Goal: Task Accomplishment & Management: Complete application form

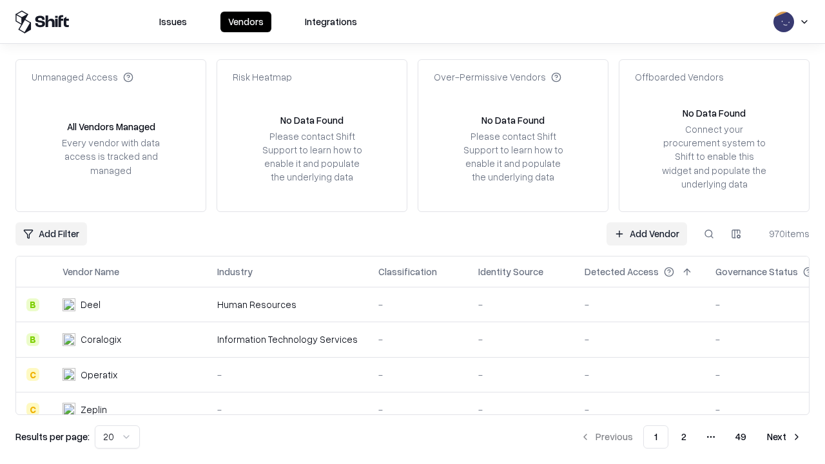
click at [647, 233] on link "Add Vendor" at bounding box center [647, 233] width 81 height 23
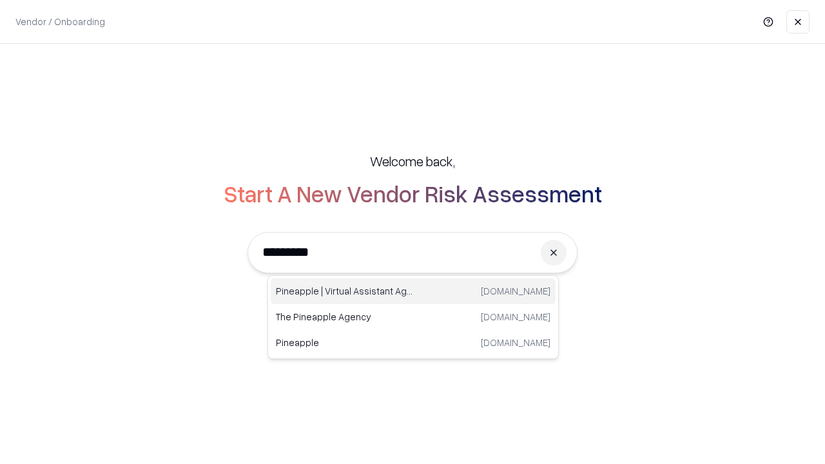
click at [413, 291] on div "Pineapple | Virtual Assistant Agency [DOMAIN_NAME]" at bounding box center [413, 291] width 285 height 26
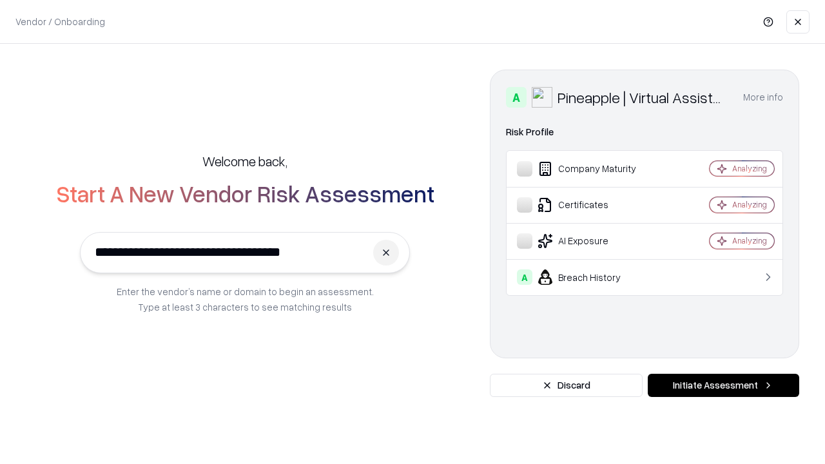
type input "**********"
click at [723, 385] on button "Initiate Assessment" at bounding box center [723, 385] width 151 height 23
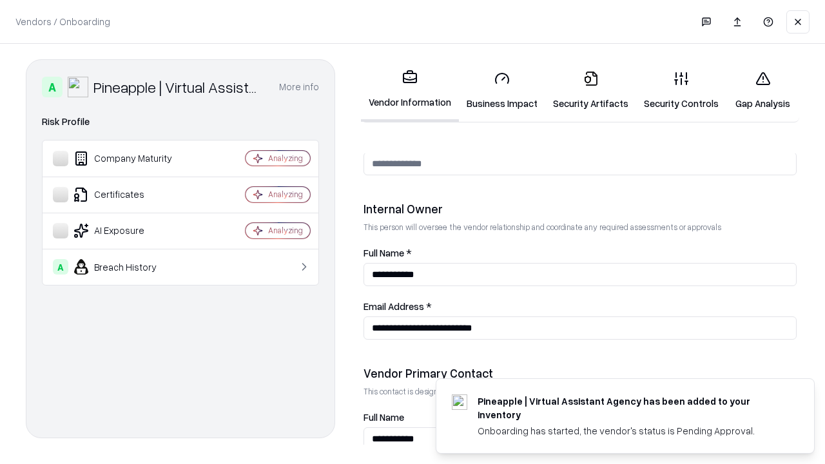
scroll to position [668, 0]
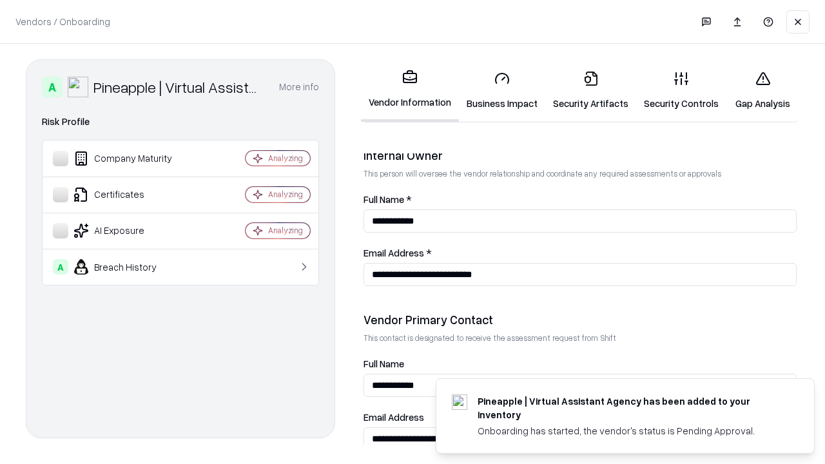
click at [502, 90] on link "Business Impact" at bounding box center [502, 91] width 86 height 60
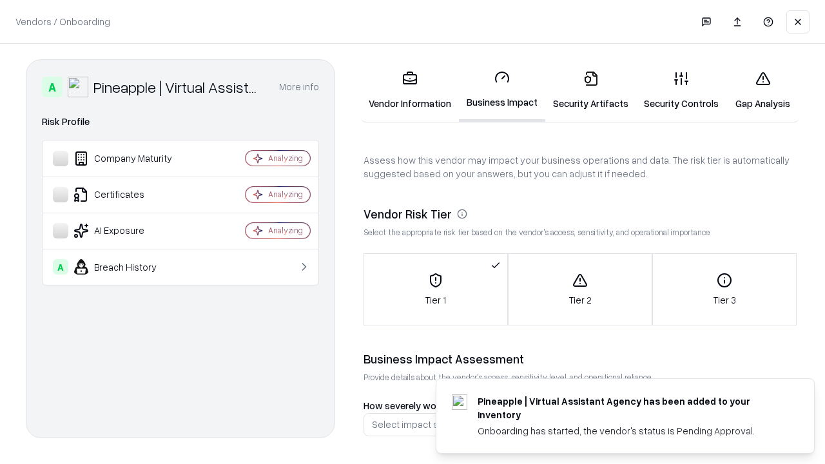
click at [763, 90] on link "Gap Analysis" at bounding box center [762, 91] width 73 height 60
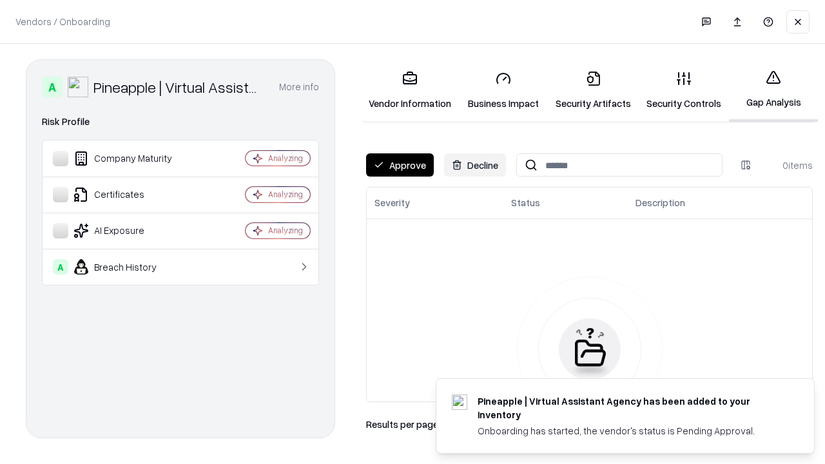
click at [400, 165] on button "Approve" at bounding box center [400, 164] width 68 height 23
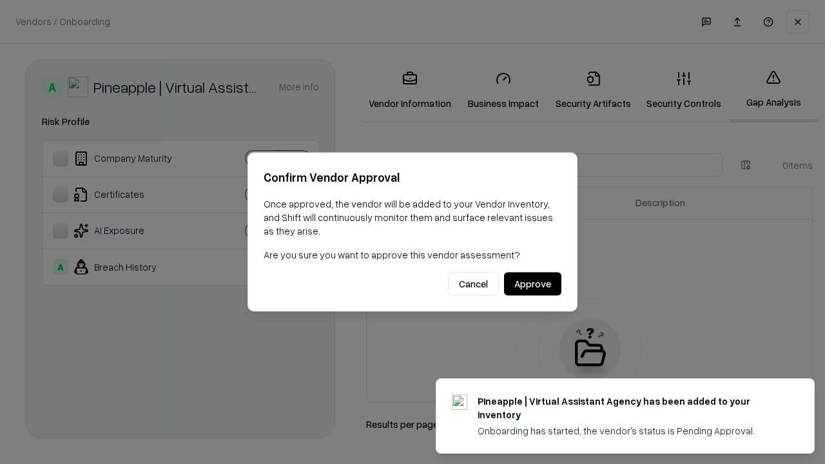
click at [532, 284] on button "Approve" at bounding box center [532, 284] width 57 height 23
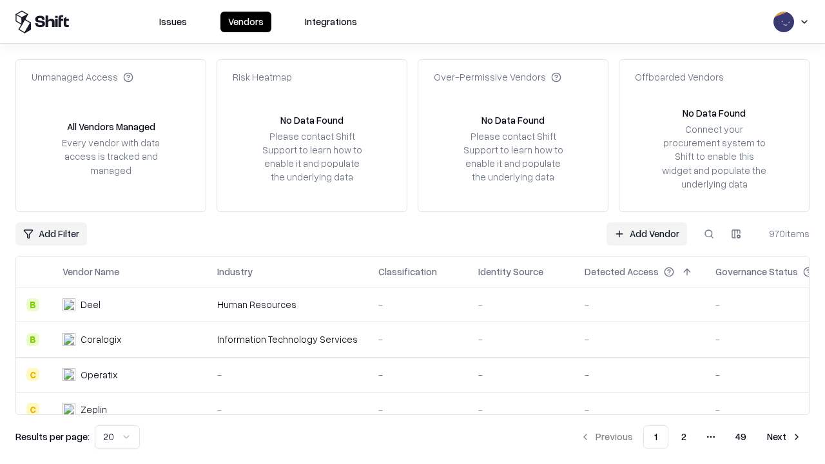
type input "**********"
click at [647, 233] on link "Add Vendor" at bounding box center [647, 233] width 81 height 23
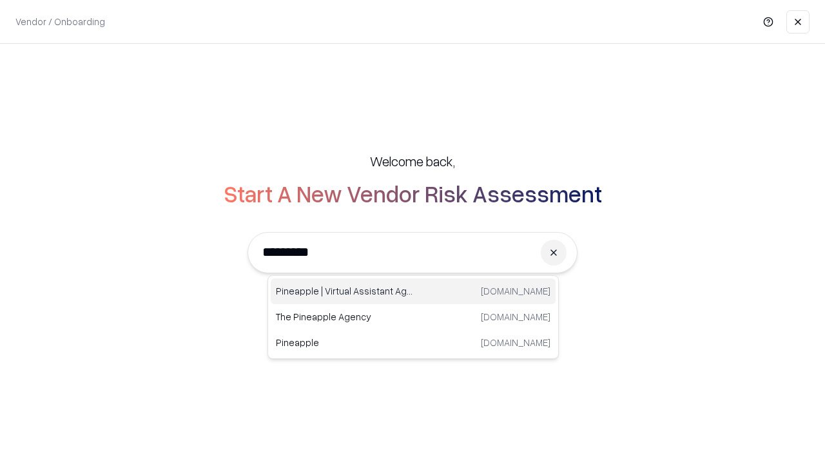
click at [413, 291] on div "Pineapple | Virtual Assistant Agency [DOMAIN_NAME]" at bounding box center [413, 291] width 285 height 26
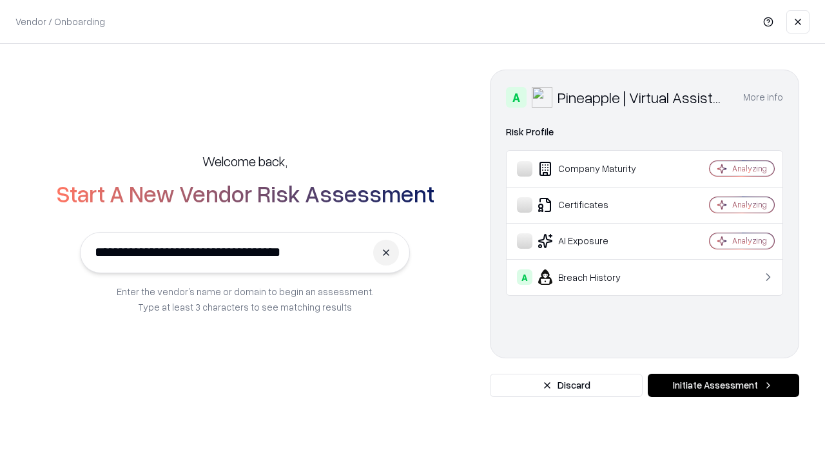
type input "**********"
click at [723, 385] on button "Initiate Assessment" at bounding box center [723, 385] width 151 height 23
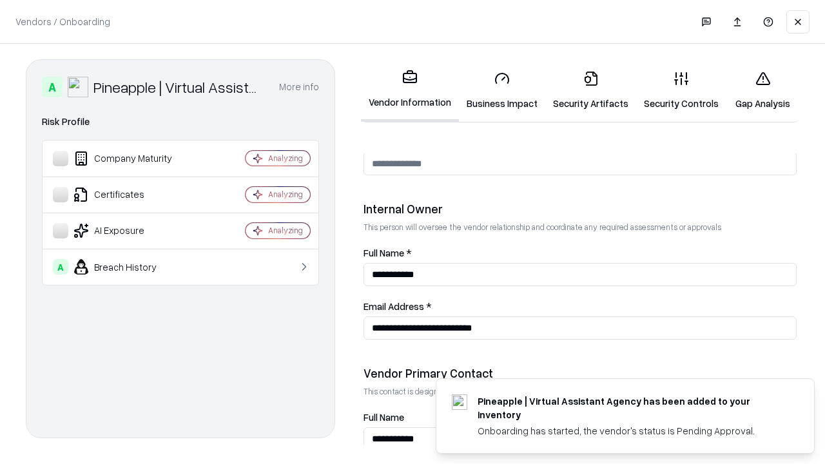
scroll to position [668, 0]
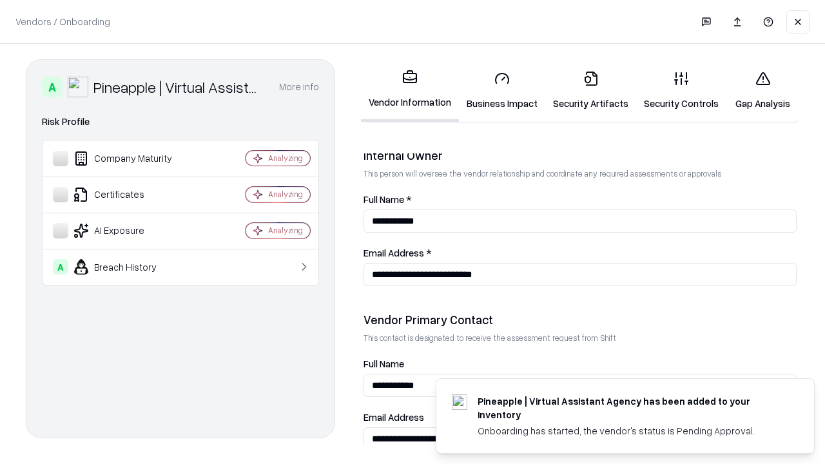
click at [763, 90] on link "Gap Analysis" at bounding box center [762, 91] width 73 height 60
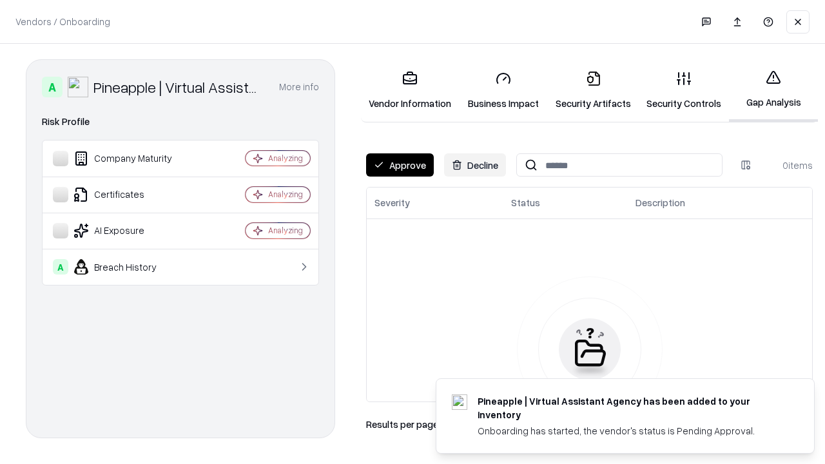
click at [400, 165] on button "Approve" at bounding box center [400, 164] width 68 height 23
